Goal: Task Accomplishment & Management: Use online tool/utility

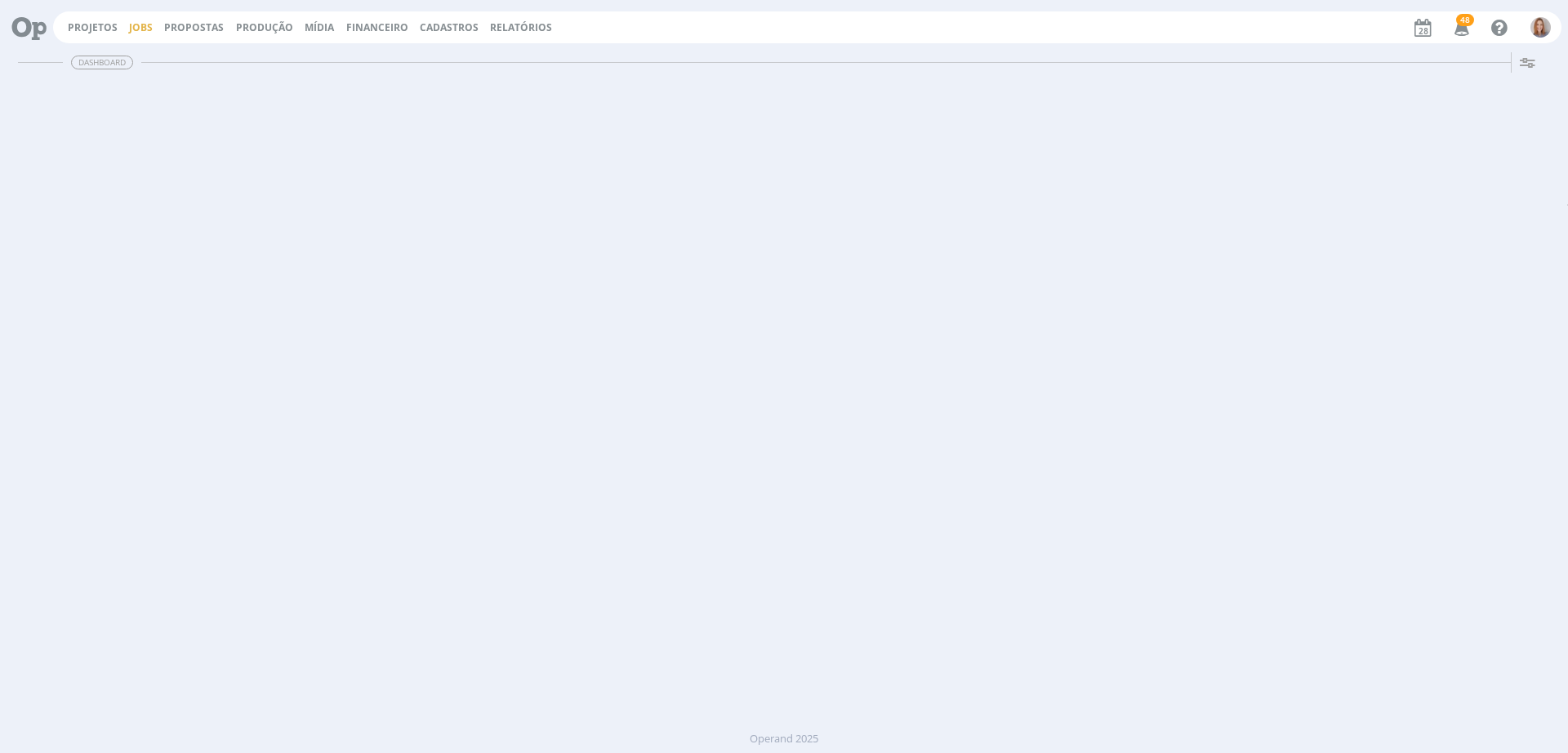
click at [143, 26] on link "Jobs" at bounding box center [141, 27] width 24 height 14
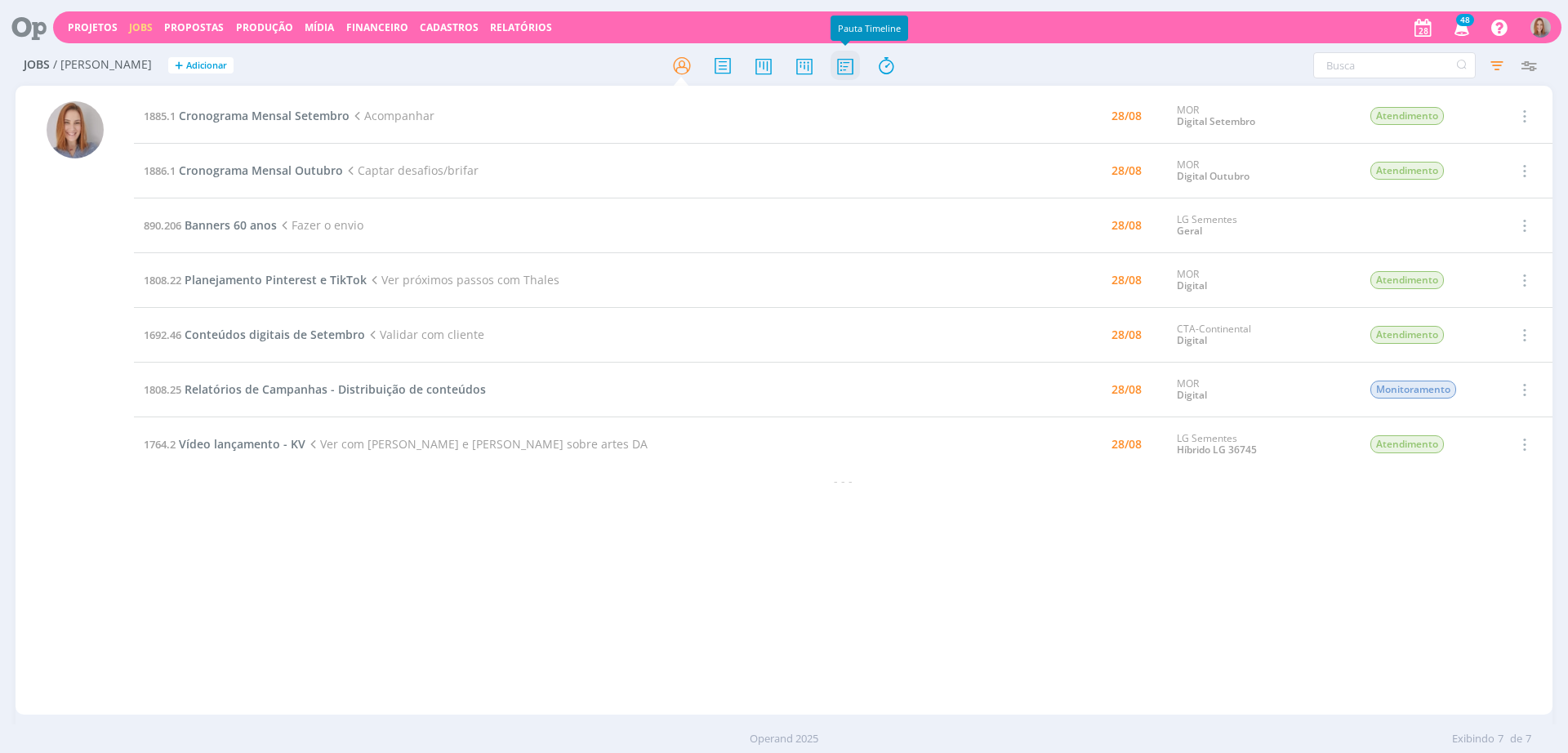
click at [845, 60] on icon at bounding box center [845, 66] width 30 height 32
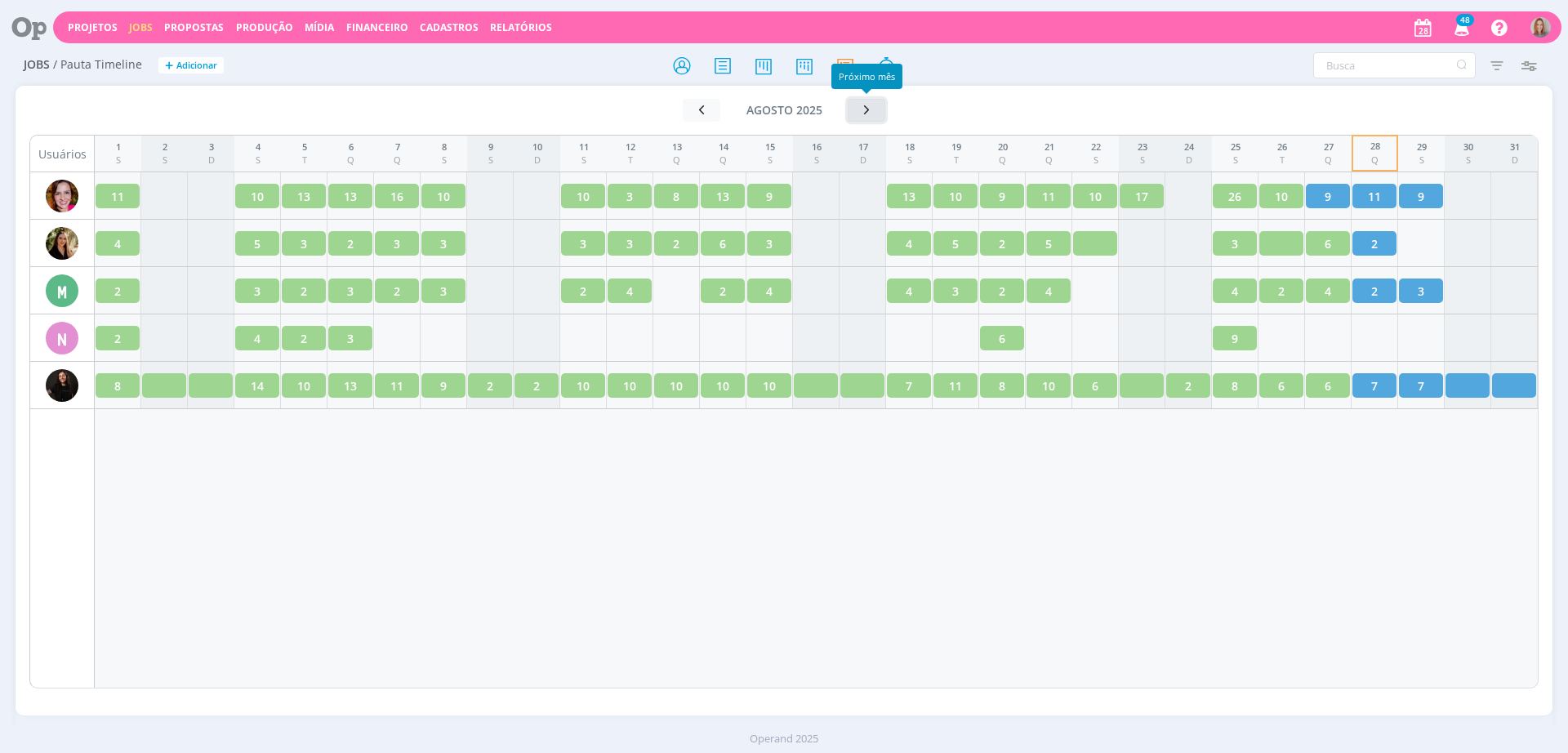
click at [857, 117] on button "button" at bounding box center [866, 110] width 38 height 23
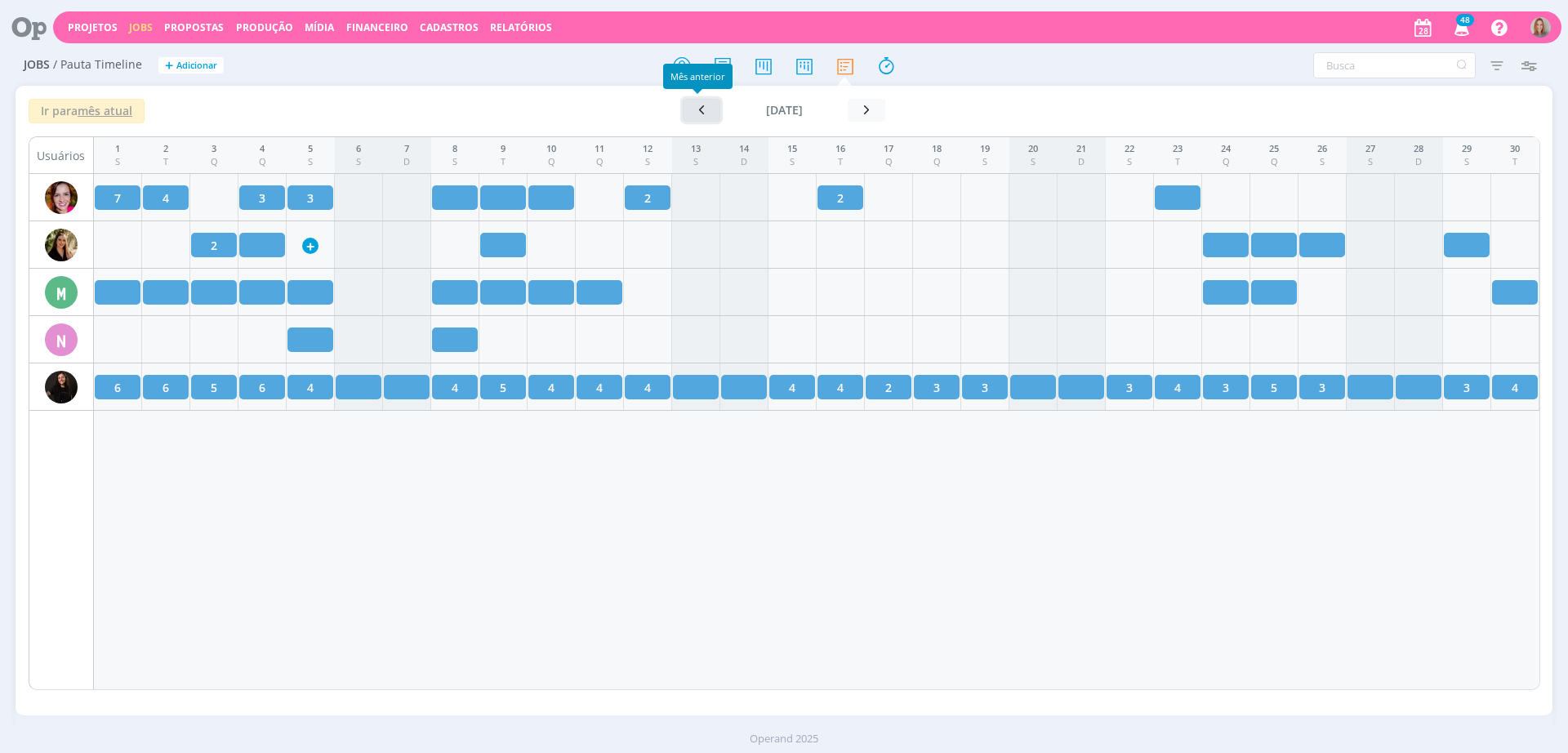
click at [696, 110] on icon "button" at bounding box center [701, 110] width 17 height 16
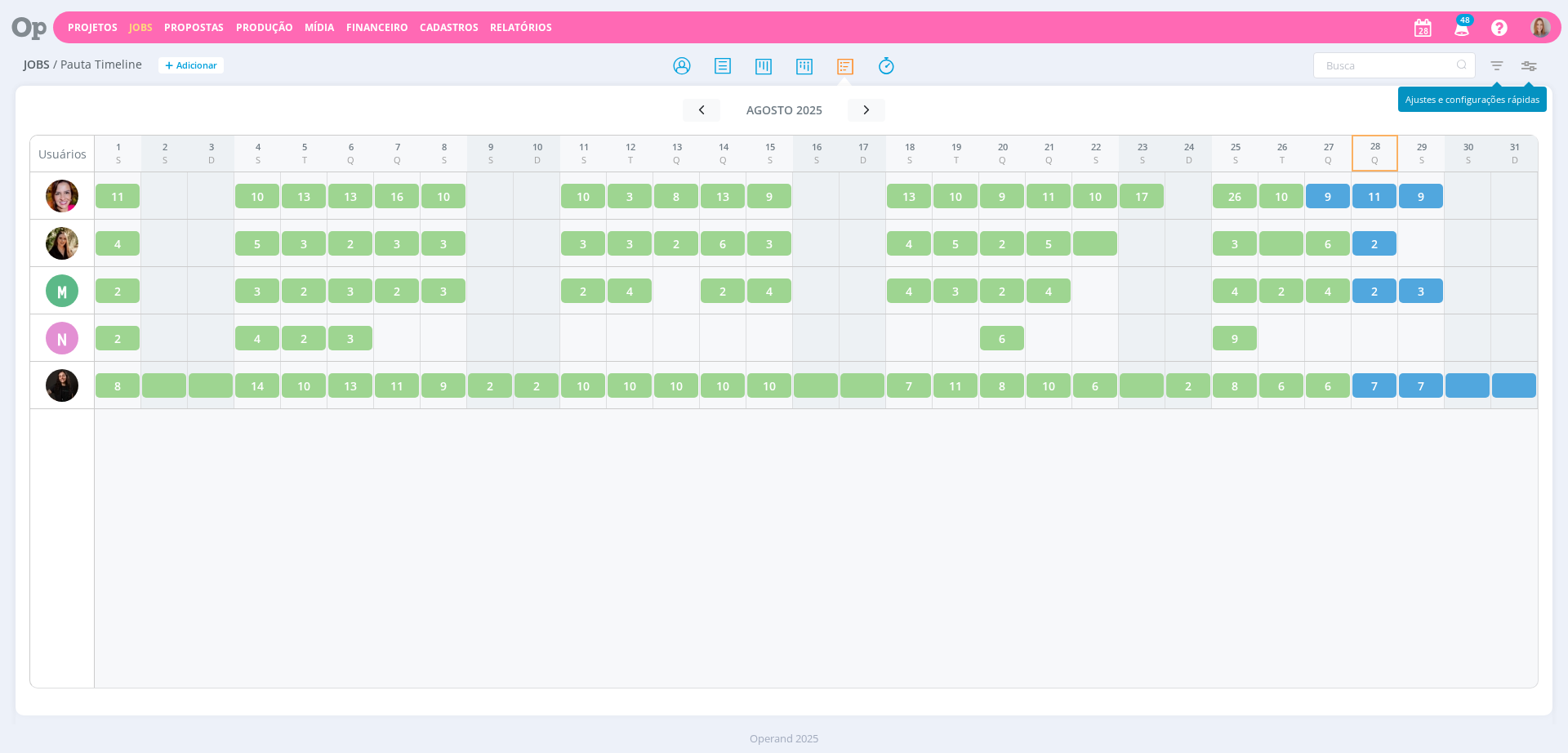
click at [1527, 66] on icon "button" at bounding box center [1528, 66] width 30 height 30
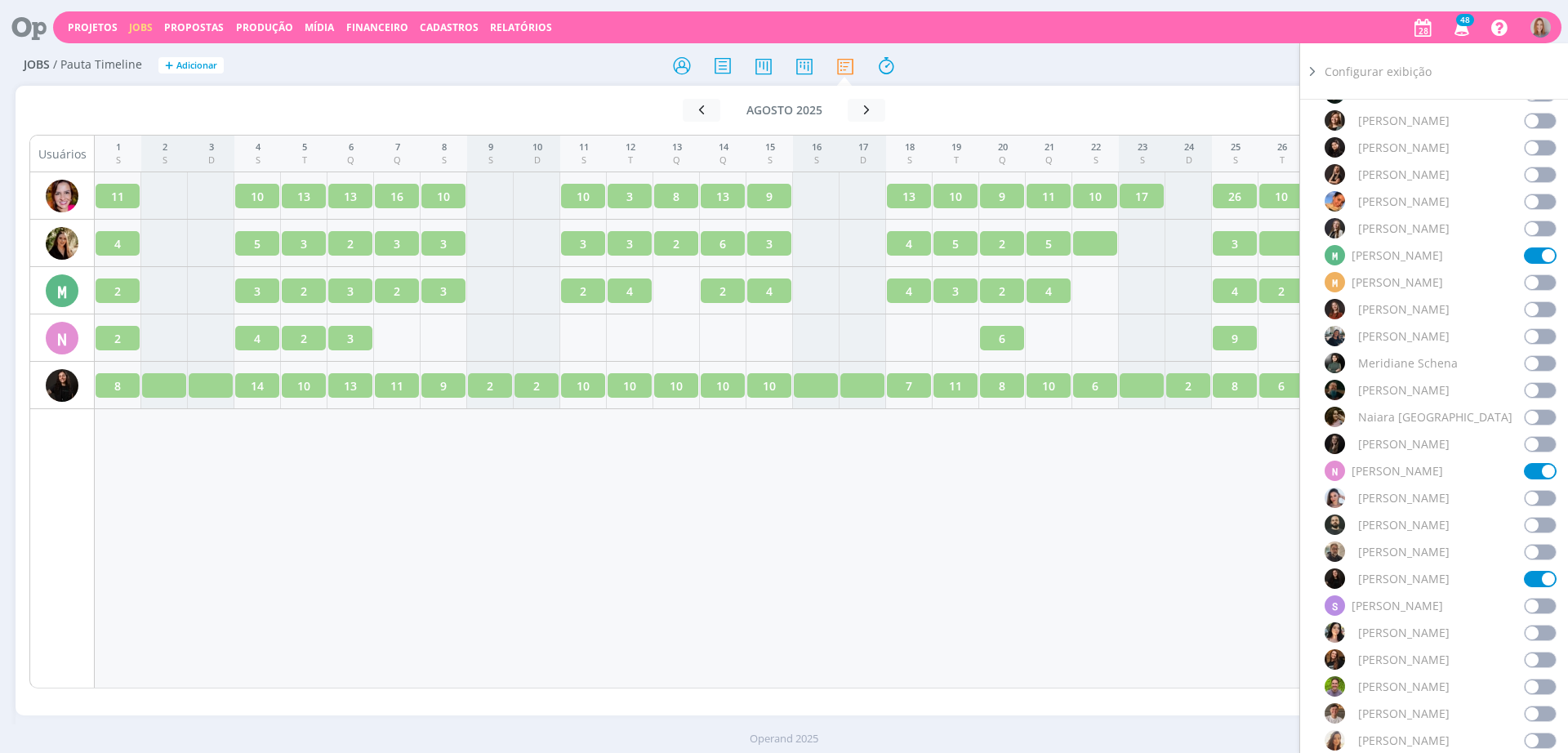
scroll to position [918, 0]
click at [1532, 544] on span at bounding box center [1539, 551] width 32 height 17
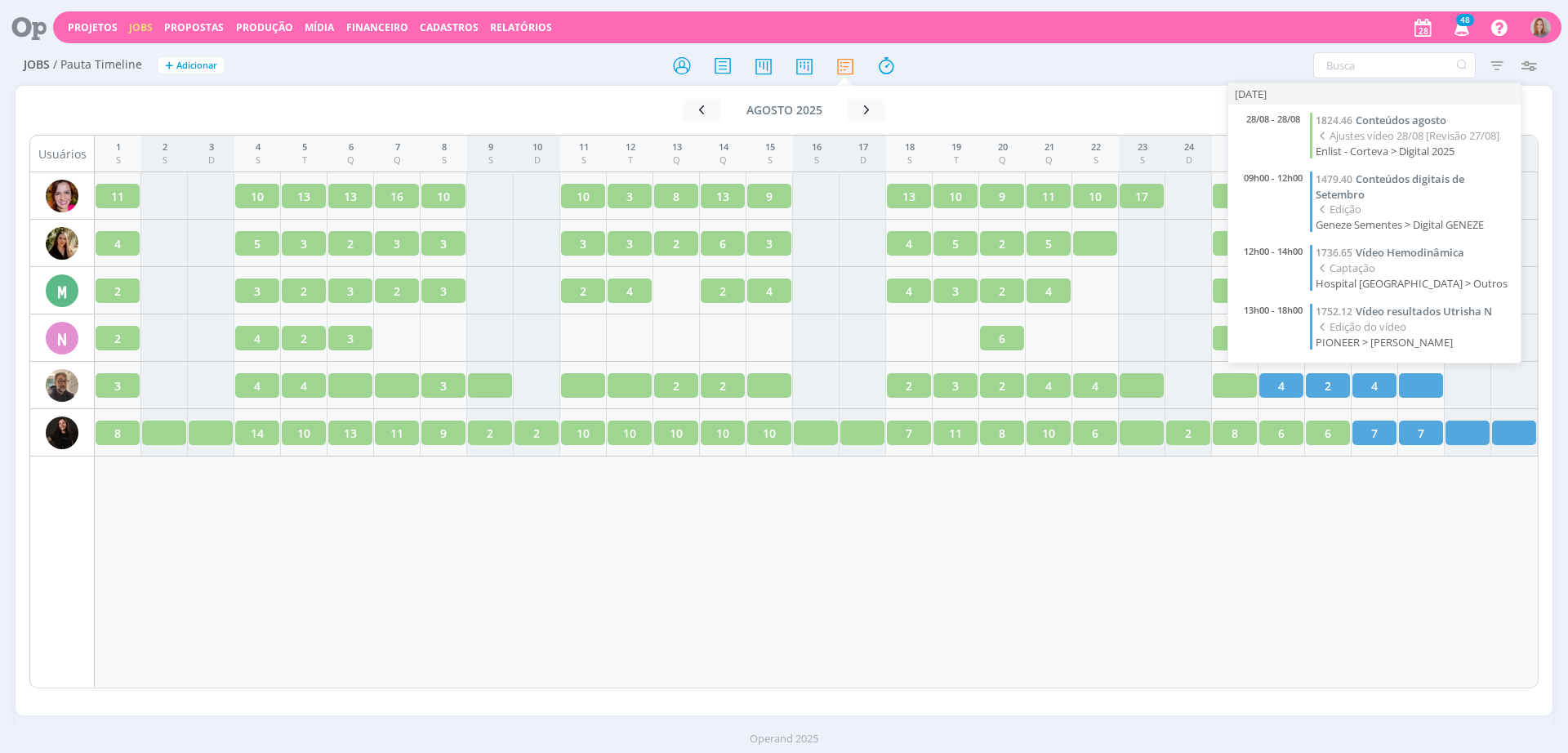
click at [1423, 234] on div "28/08 - 28/08 1824.46 Conteúdos agosto Ajustes vídeo 28/08 [Revisão 27/08] Enli…" at bounding box center [1374, 233] width 293 height 258
click at [1407, 182] on span "Conteúdos digitais de Setembro" at bounding box center [1389, 186] width 149 height 30
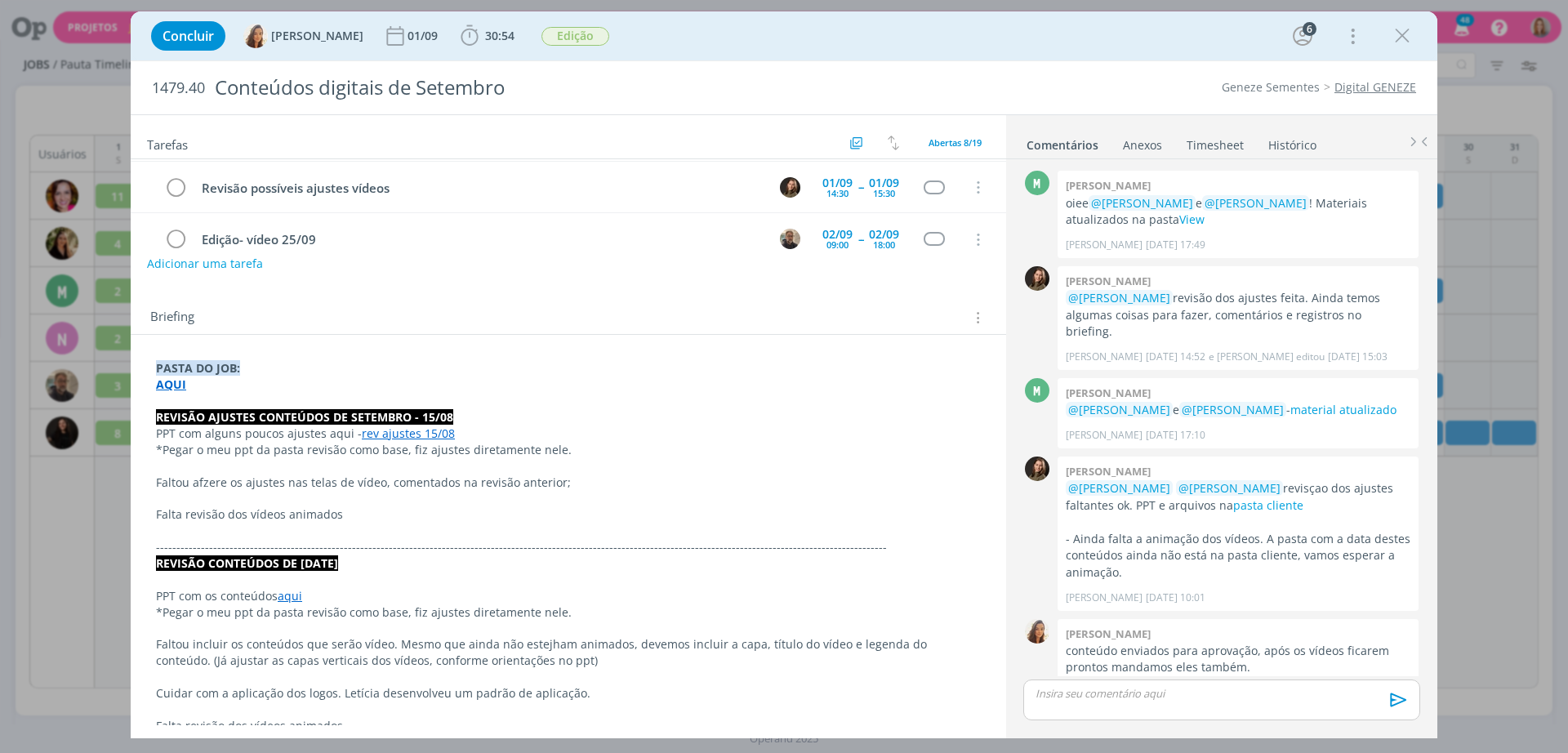
scroll to position [613, 0]
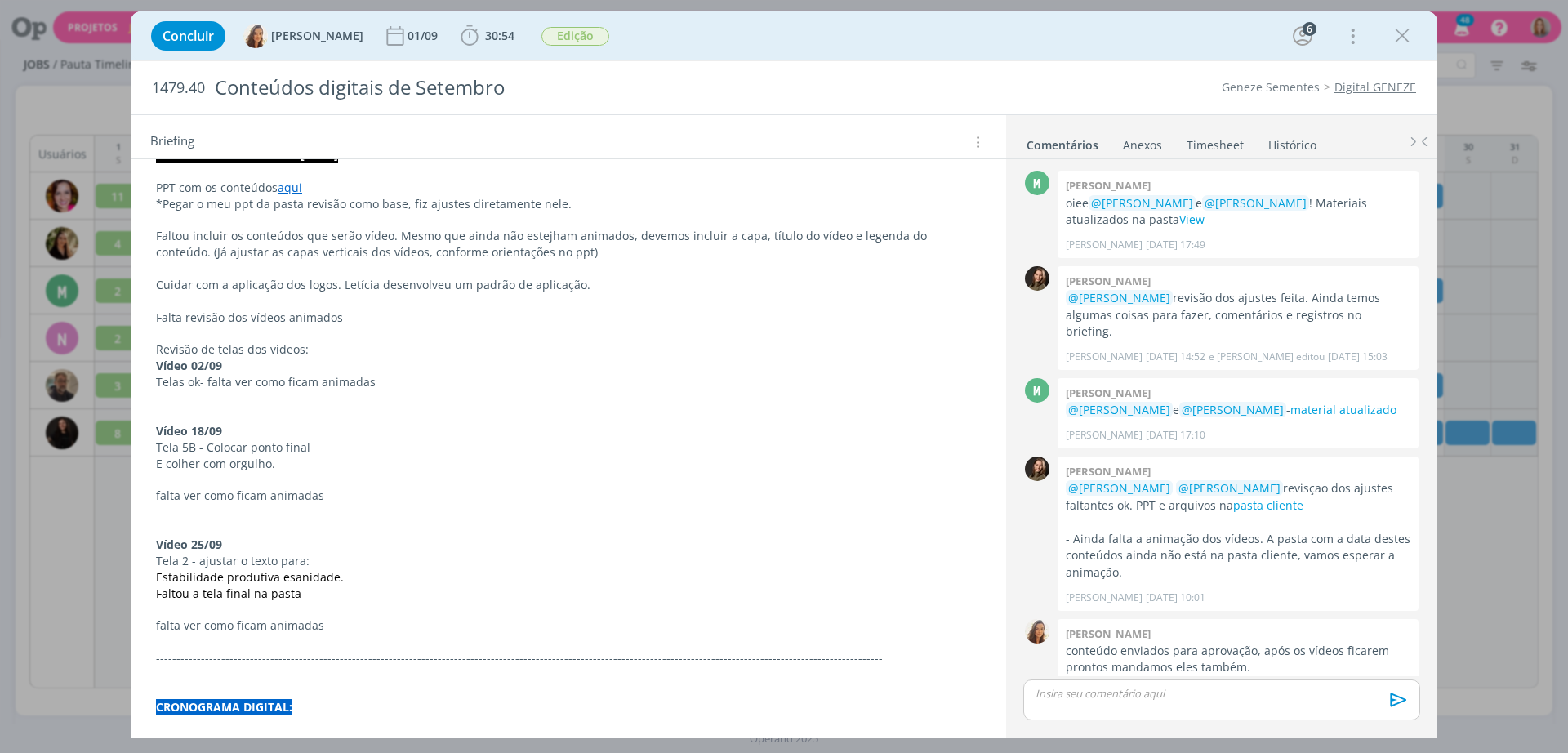
click at [246, 379] on span "Telas ok- falta ver como ficam animadas" at bounding box center [266, 381] width 220 height 16
click at [246, 437] on p "Vídeo 18/09" at bounding box center [569, 432] width 823 height 17
click at [258, 546] on p "Vídeo 25/09" at bounding box center [569, 545] width 823 height 17
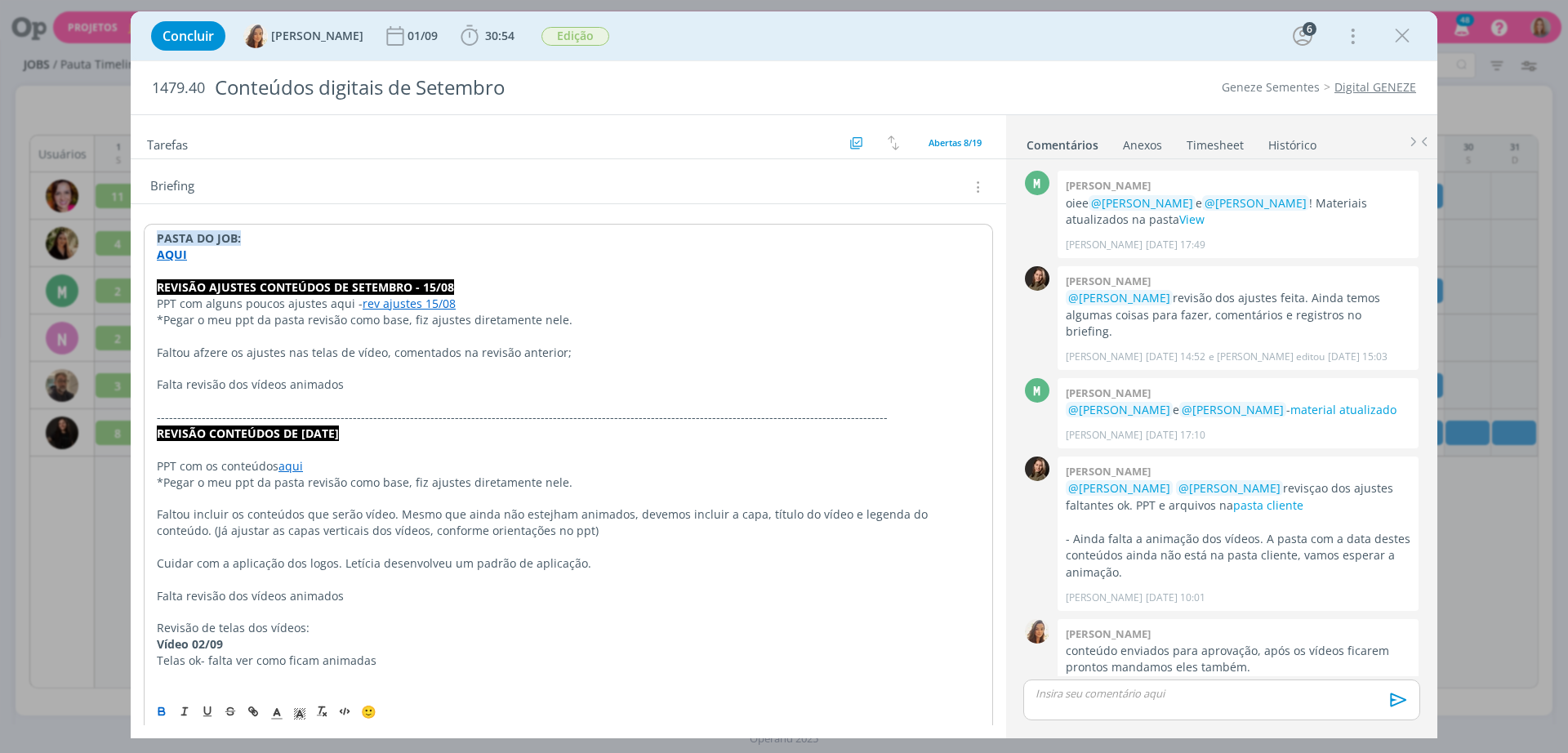
scroll to position [204, 0]
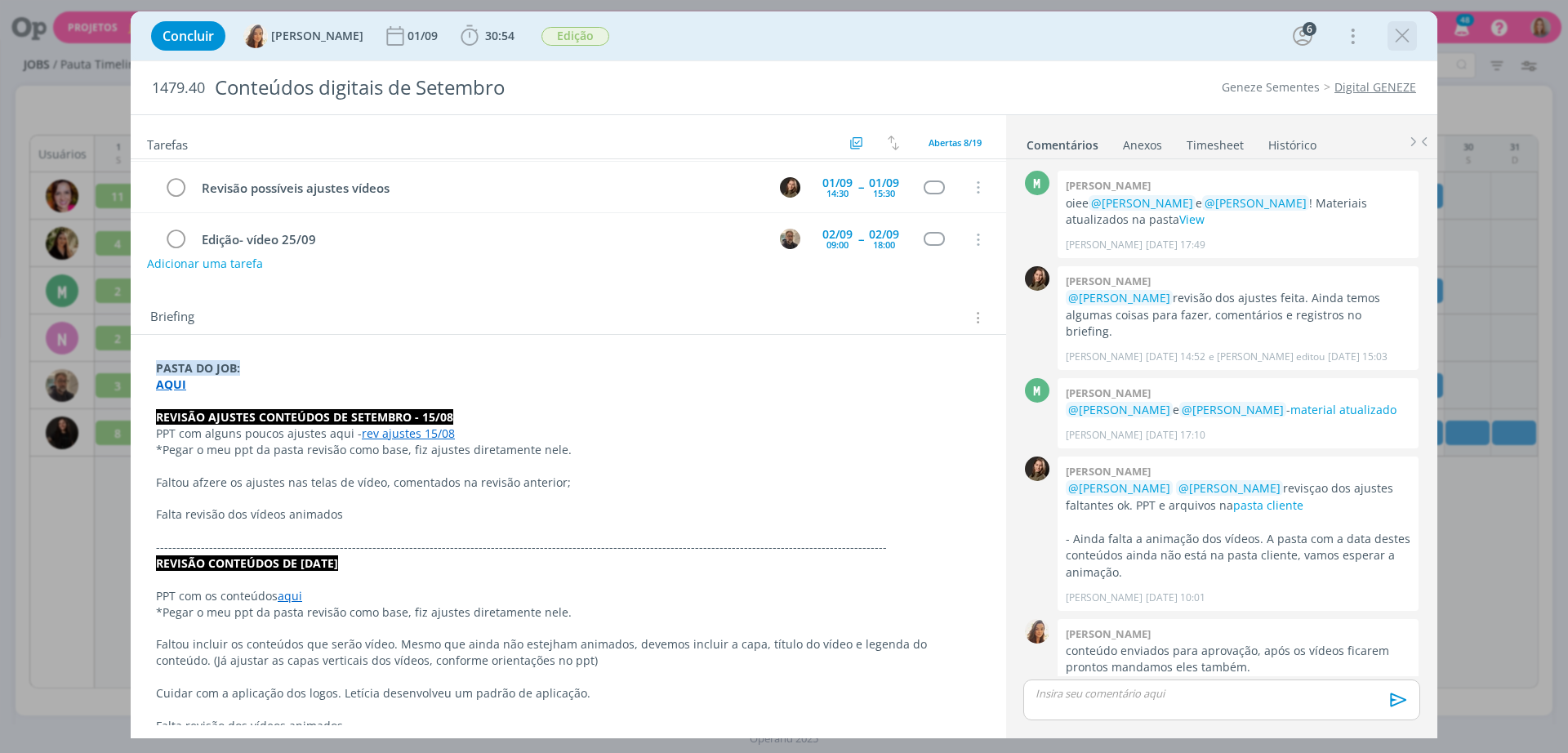
click at [1406, 31] on icon "dialog" at bounding box center [1402, 36] width 25 height 25
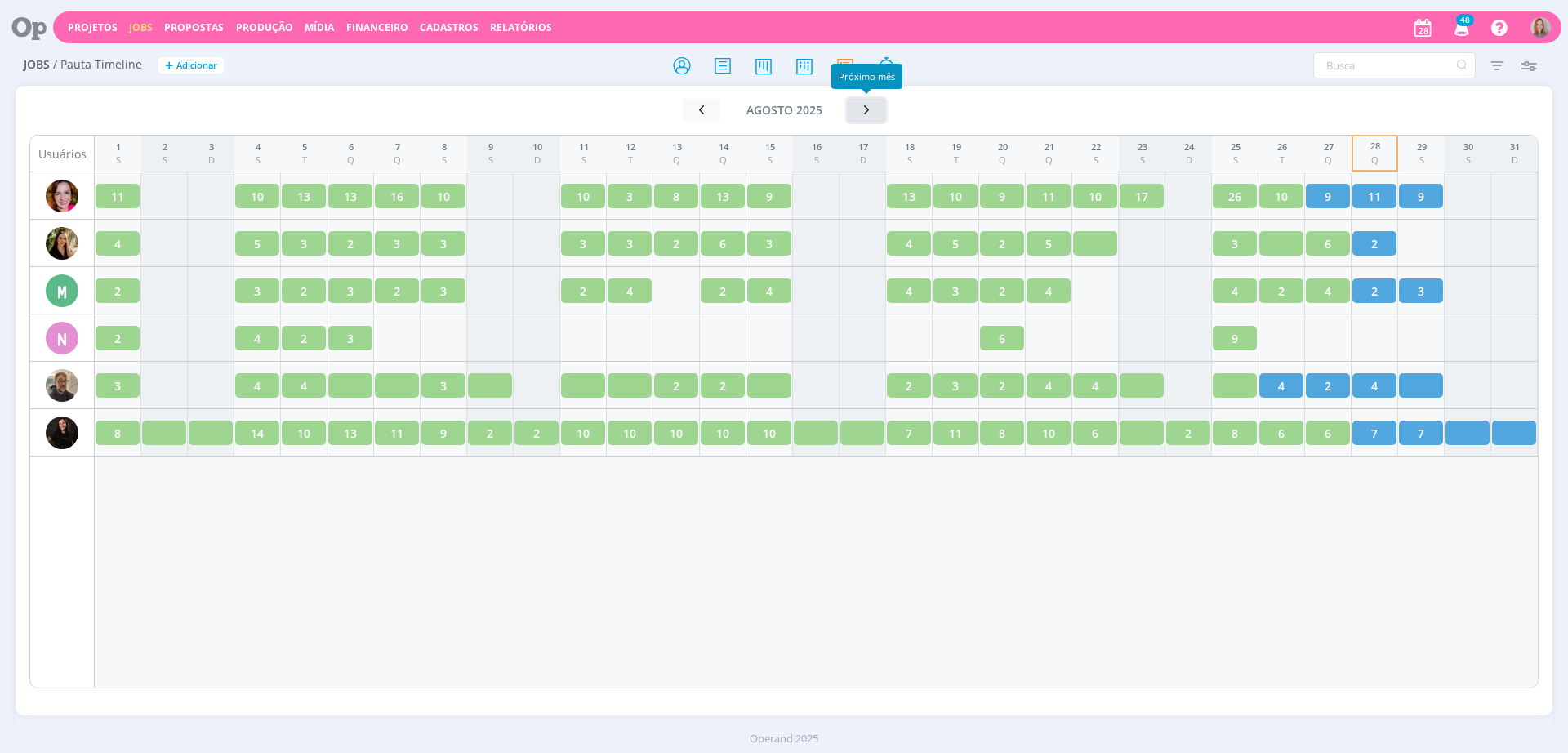
click at [867, 112] on icon "button" at bounding box center [867, 110] width 17 height 16
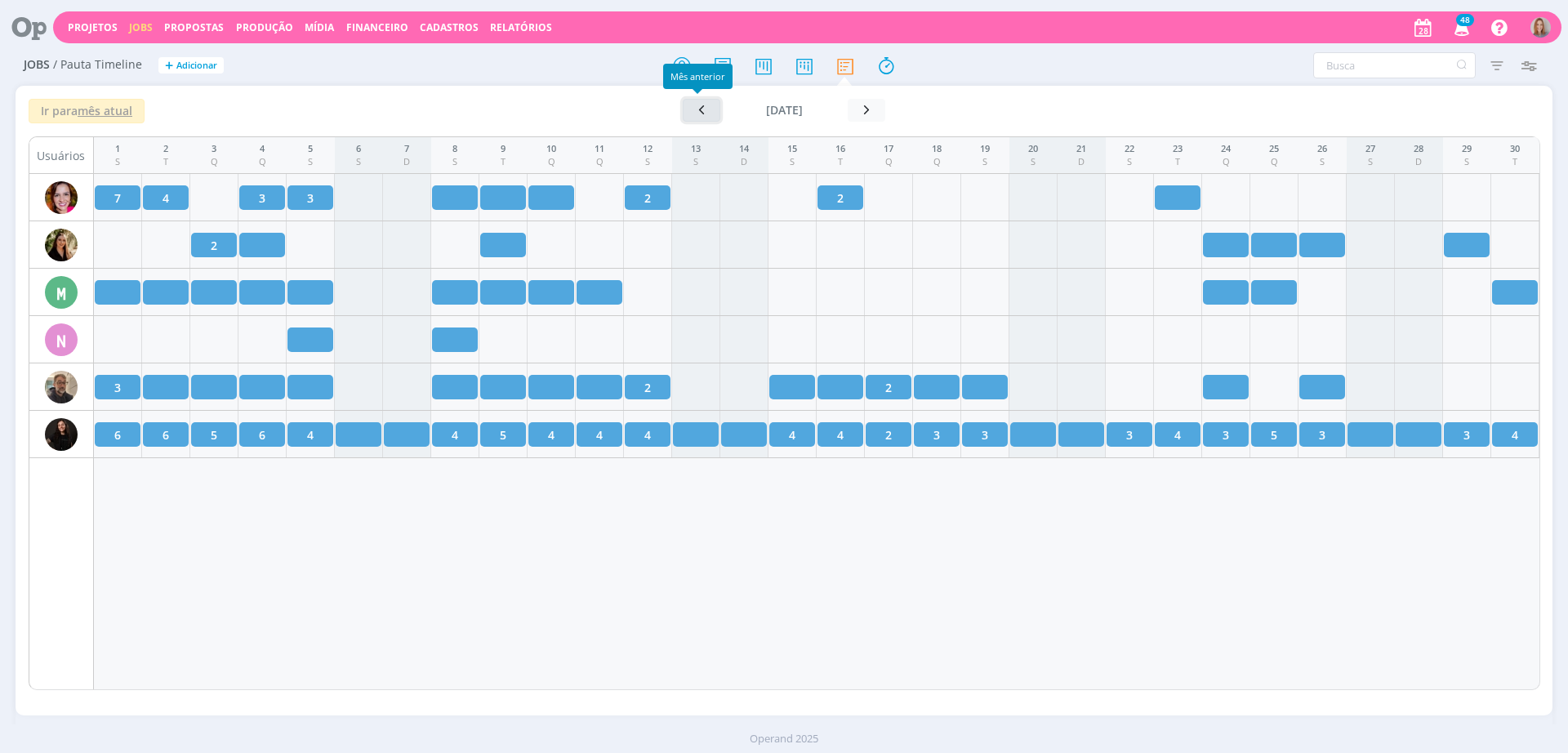
click at [698, 106] on icon "button" at bounding box center [701, 110] width 17 height 16
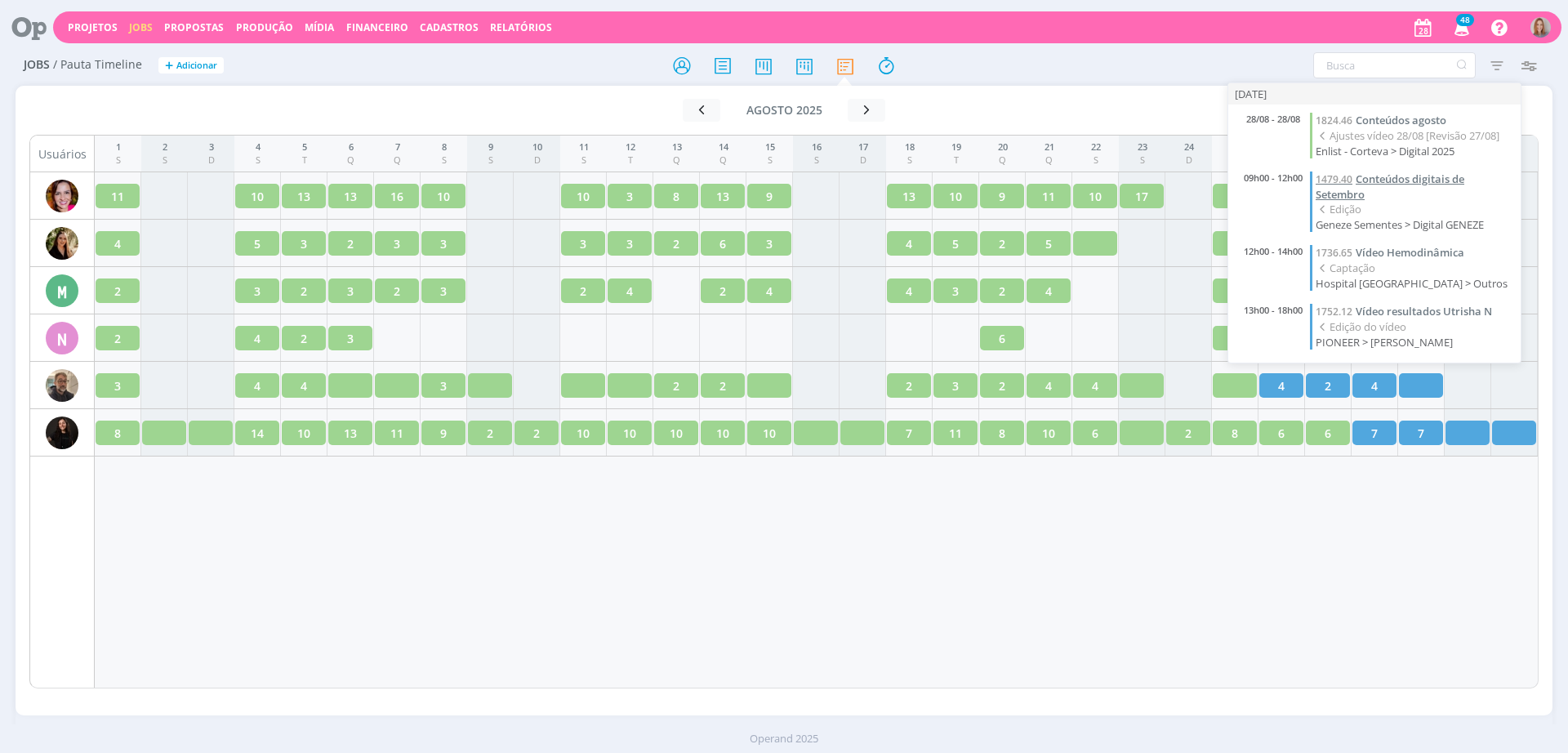
click at [1383, 180] on span "Conteúdos digitais de Setembro" at bounding box center [1389, 186] width 149 height 30
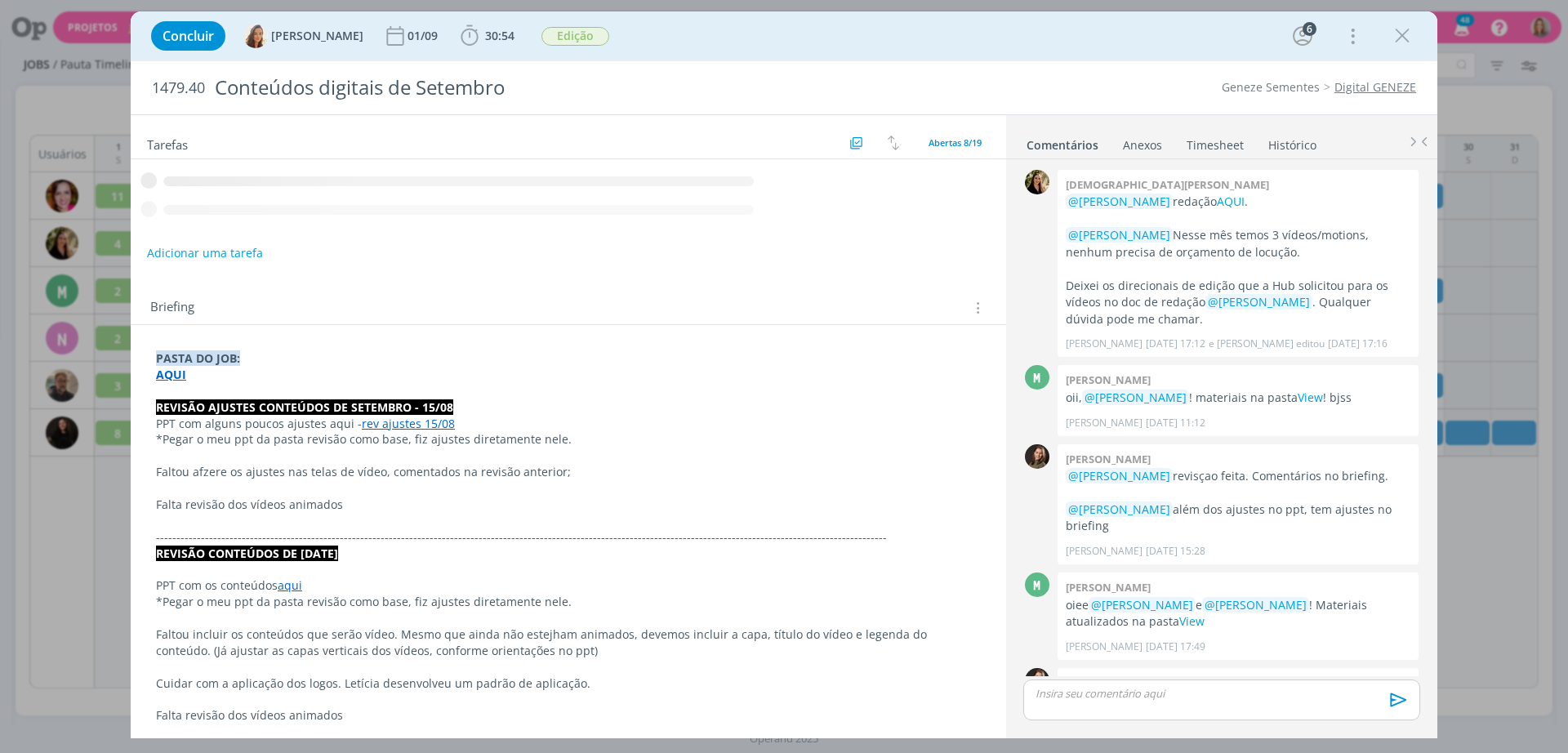
scroll to position [401, 0]
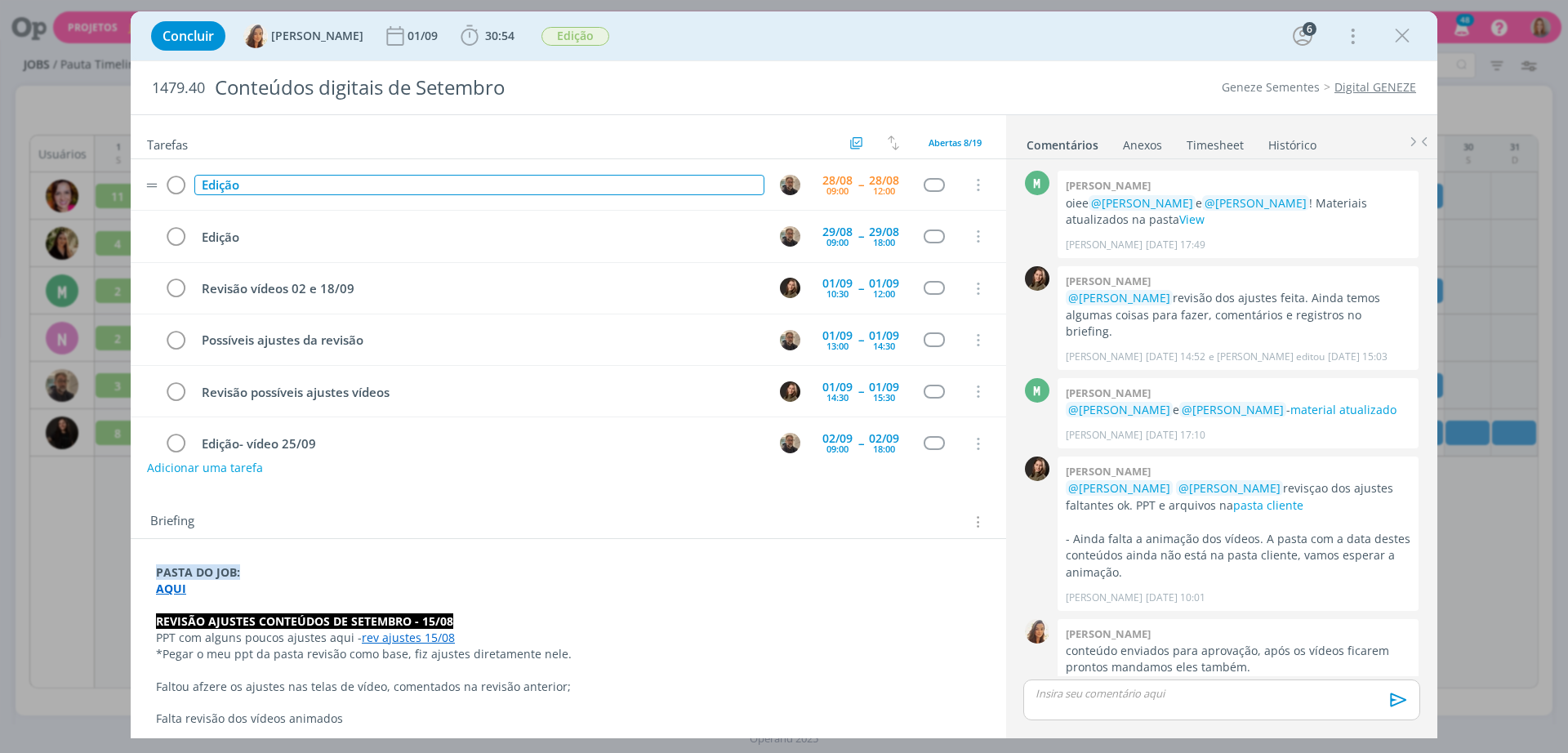
click at [343, 175] on div "Edição" at bounding box center [480, 185] width 570 height 20
click at [284, 224] on td "Edição" at bounding box center [476, 236] width 570 height 29
click at [269, 250] on td "Edição" at bounding box center [476, 236] width 570 height 29
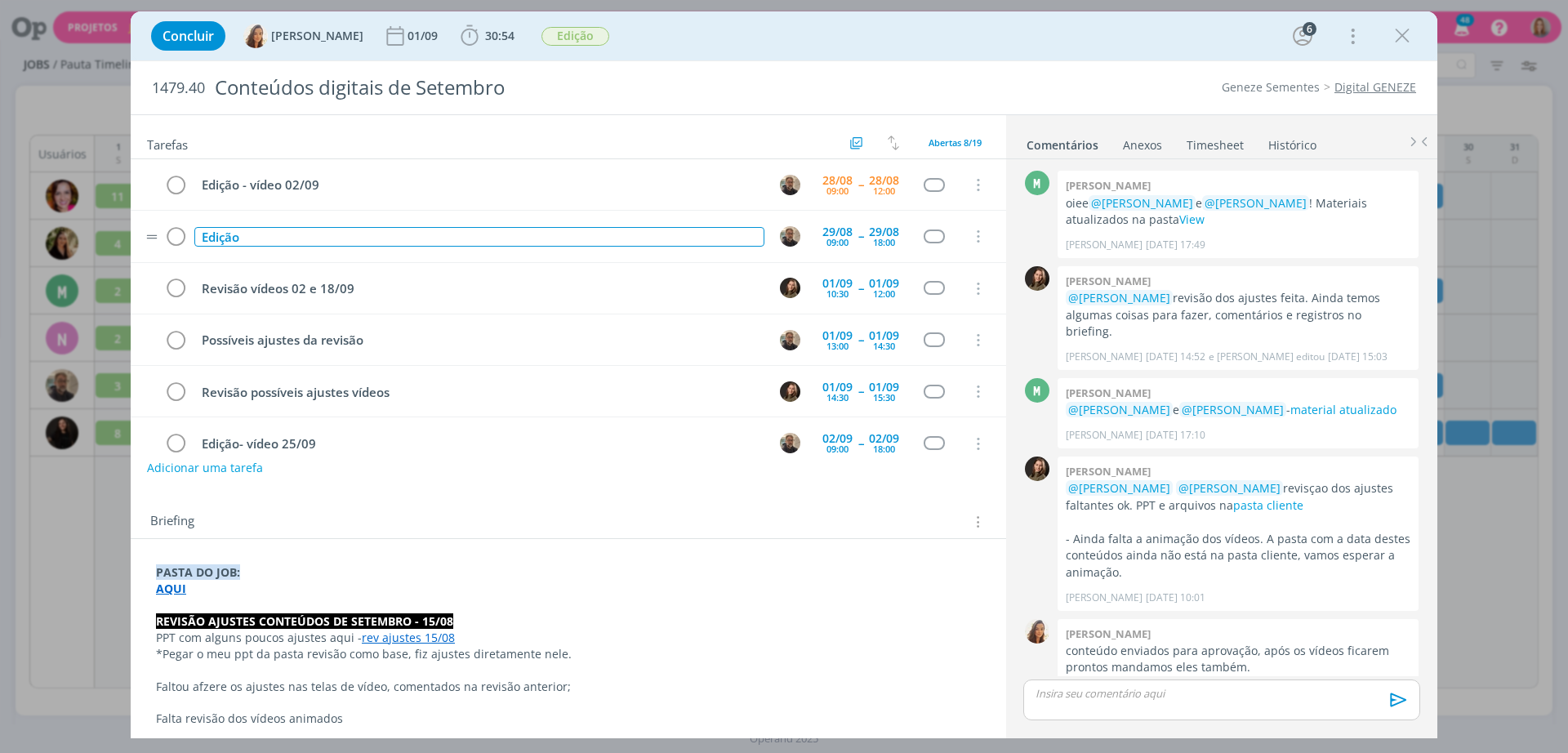
click at [270, 233] on div "Edição" at bounding box center [480, 237] width 570 height 20
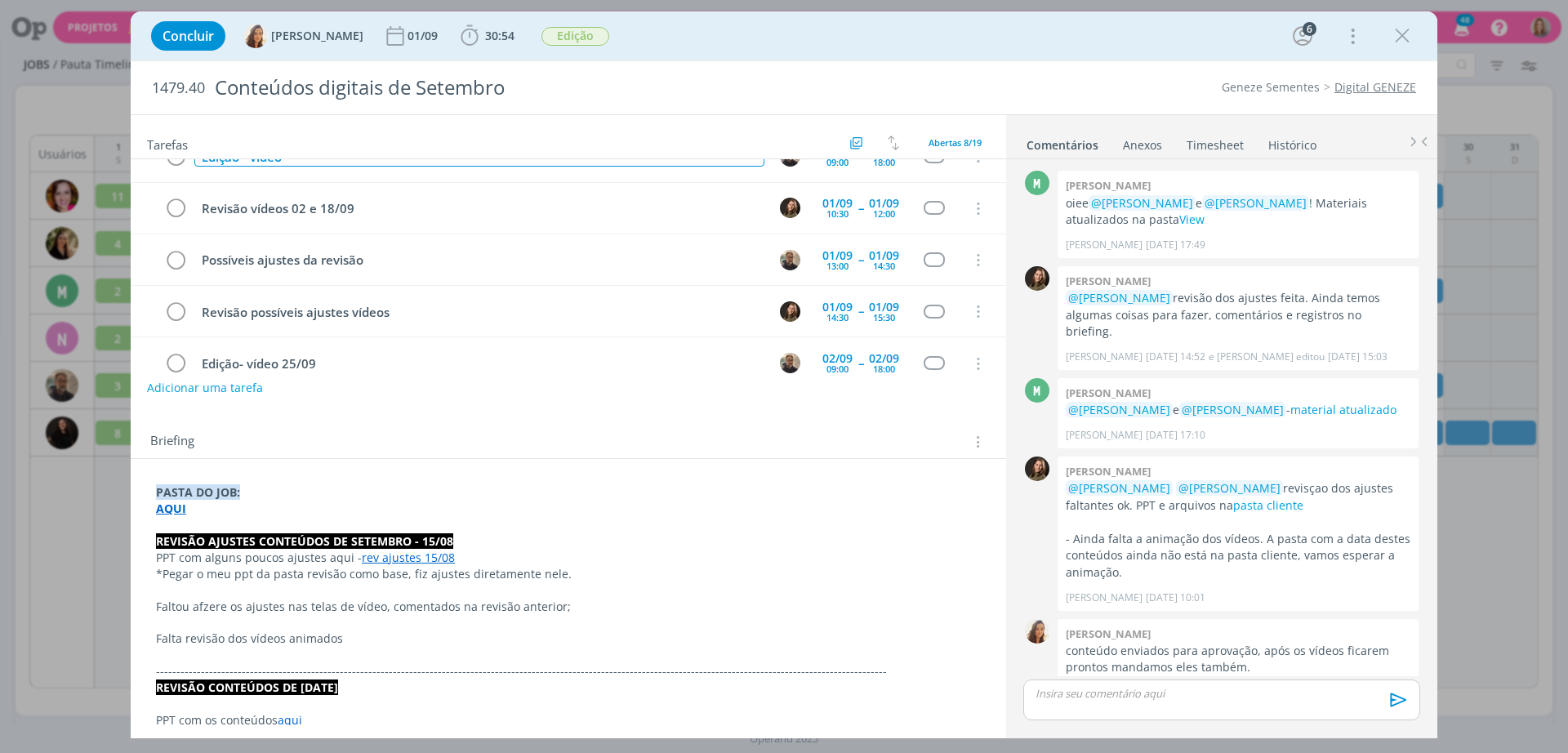
scroll to position [0, 0]
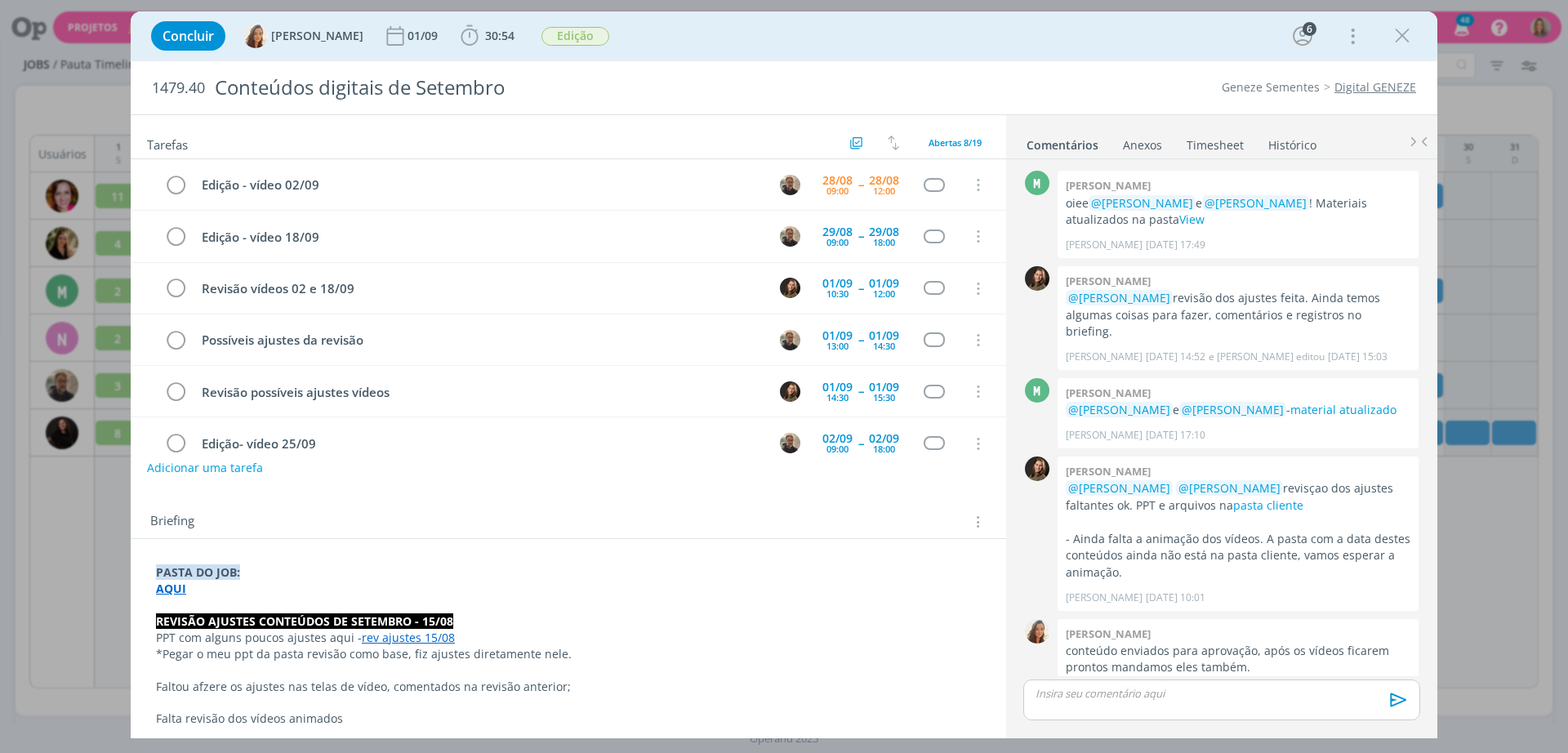
click at [793, 538] on div "Briefing Briefings Predefinidos Versões do Briefing Ver Briefing do Projeto" at bounding box center [569, 517] width 875 height 44
click at [1409, 39] on icon "dialog" at bounding box center [1402, 36] width 25 height 25
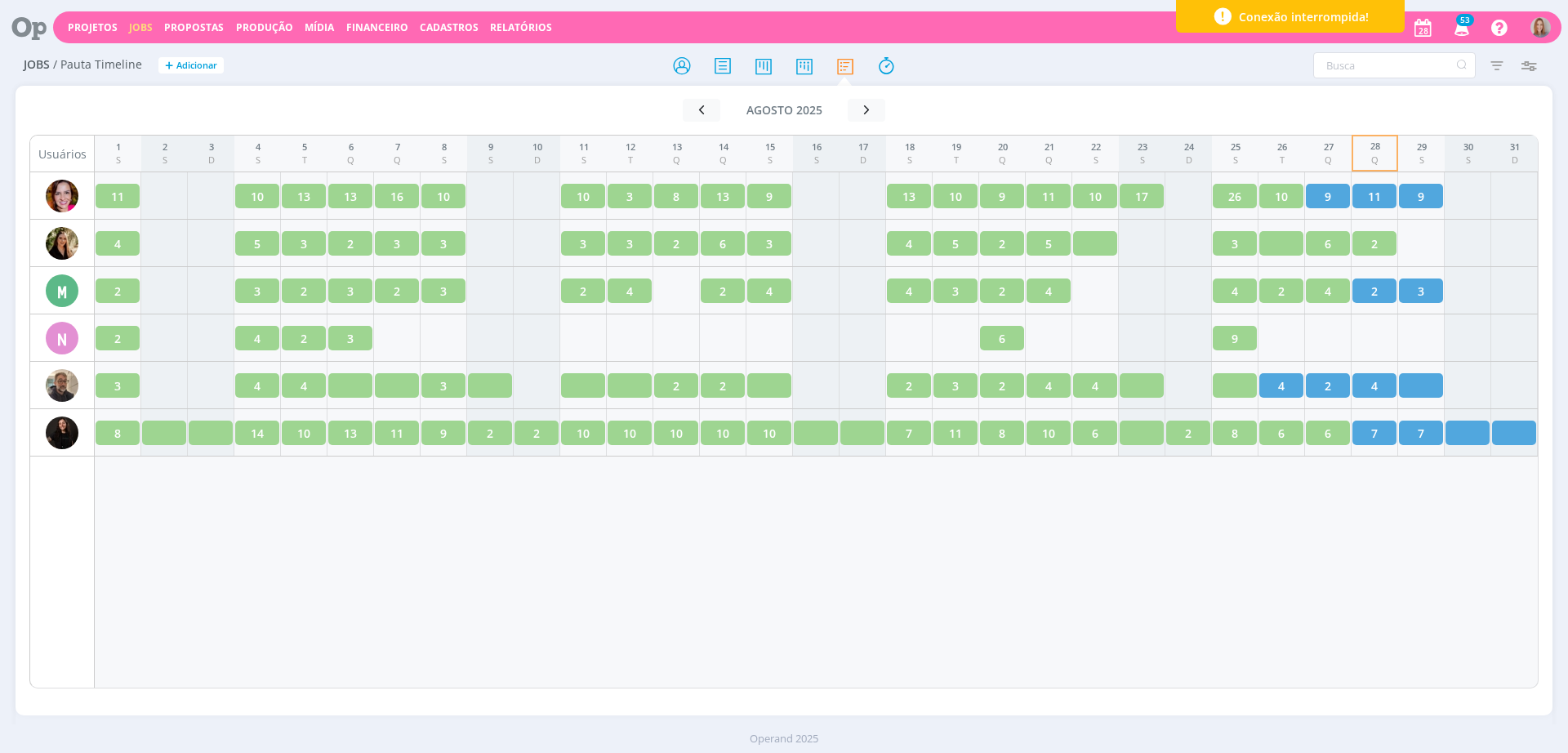
click at [800, 531] on div "1 S 2 S 3 D 4 S 5 T 6 Q 7 Q 8 S 9 S 10 D 11 S 12 T 13 Q 14 Q 15 S 16 S 17 D 18 …" at bounding box center [817, 412] width 1443 height 554
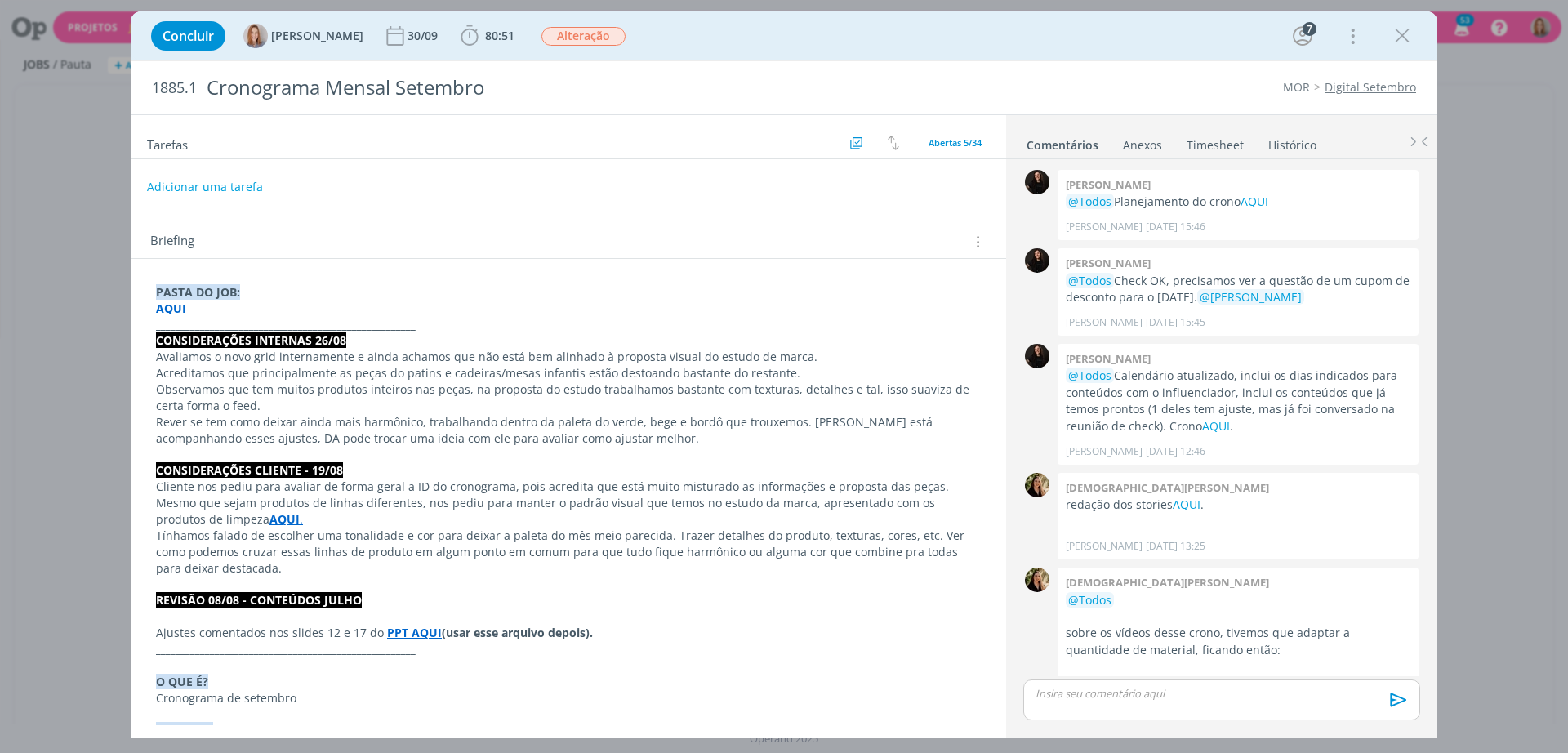
scroll to position [2629, 0]
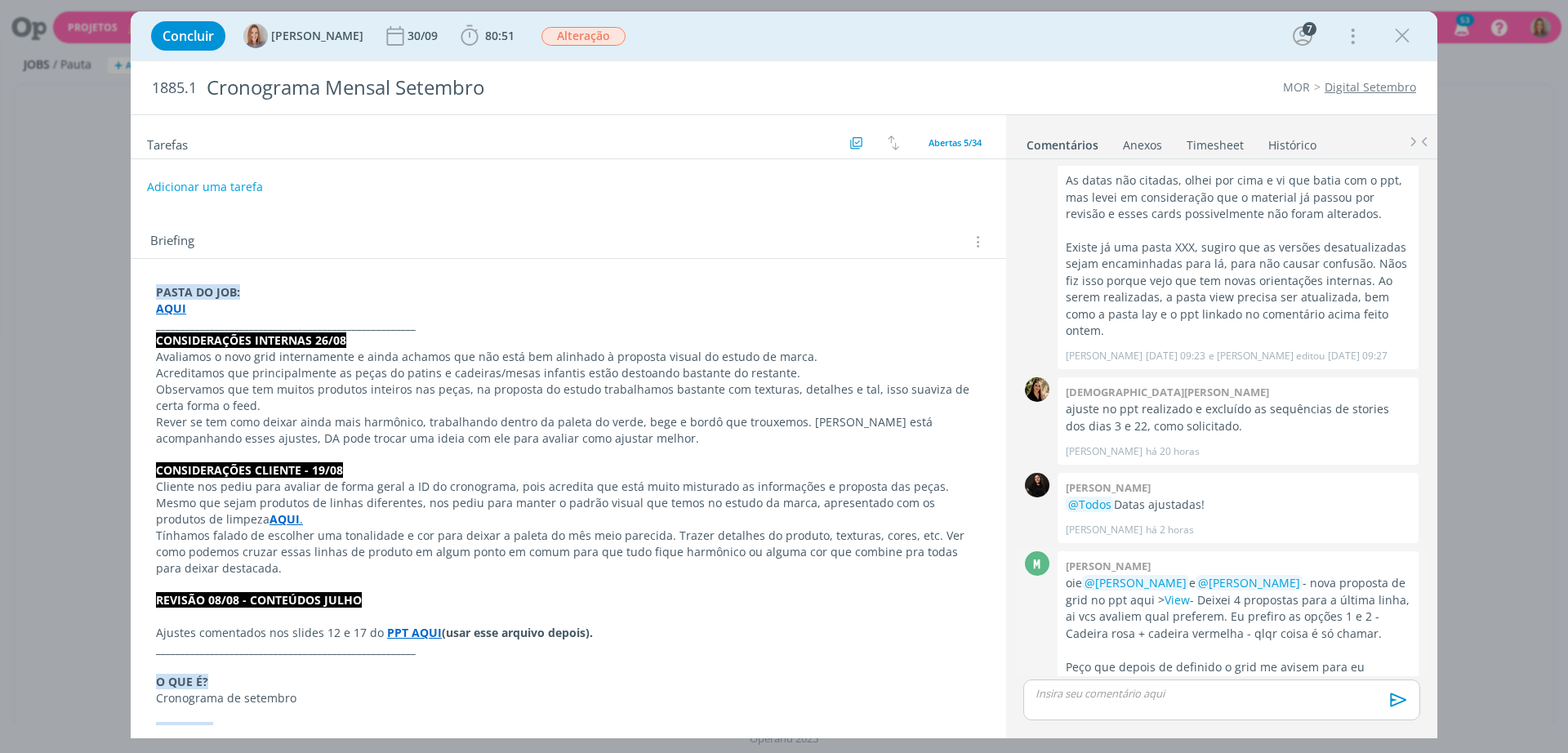
click at [1215, 575] on p "oie @[PERSON_NAME] e @[PERSON_NAME] - nova proposta de grid no ppt aqui > View …" at bounding box center [1238, 608] width 344 height 67
click at [1190, 592] on link "View" at bounding box center [1177, 599] width 25 height 16
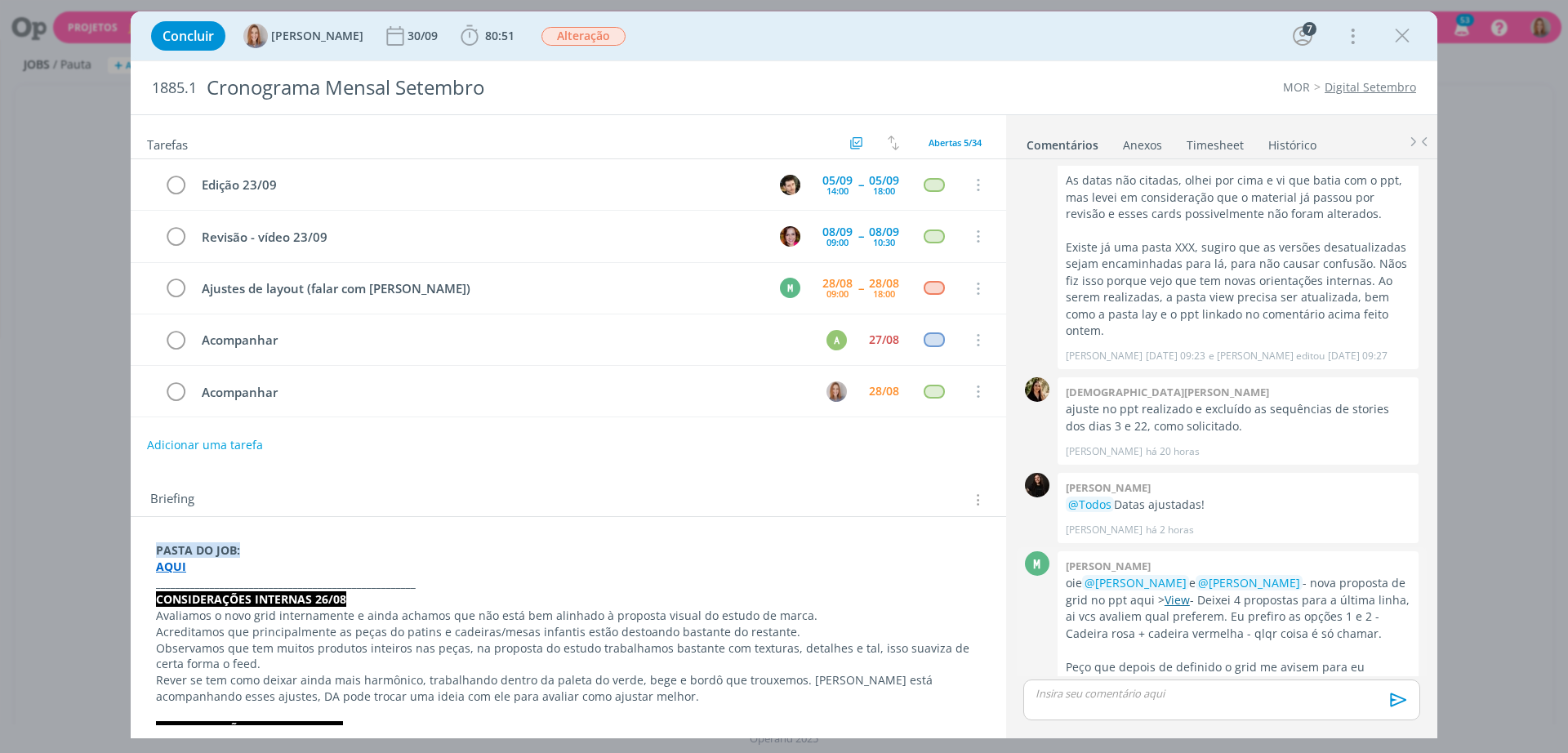
scroll to position [2661, 0]
